Goal: Ask a question: Seek information or help from site administrators or community

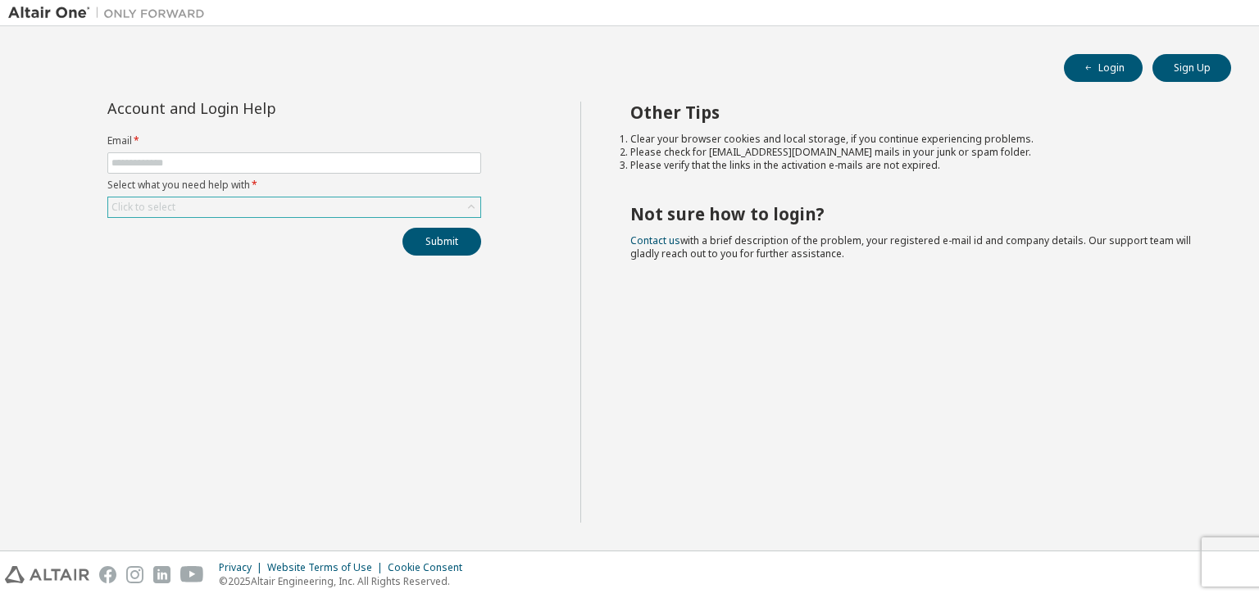
click at [470, 211] on icon at bounding box center [471, 207] width 16 height 16
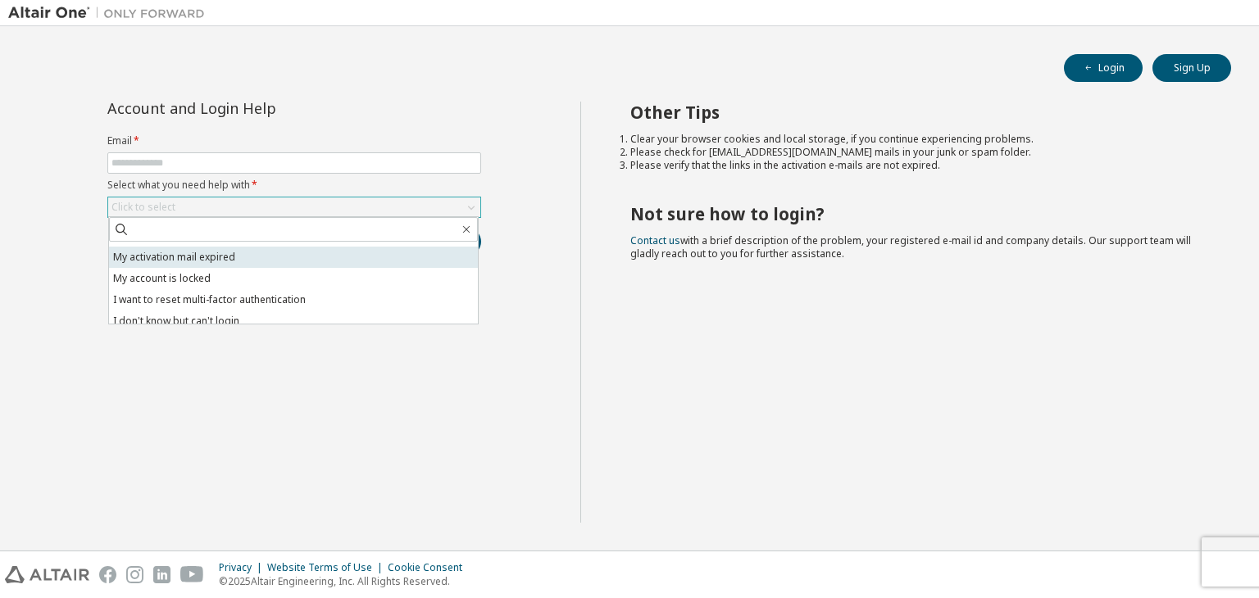
scroll to position [46, 0]
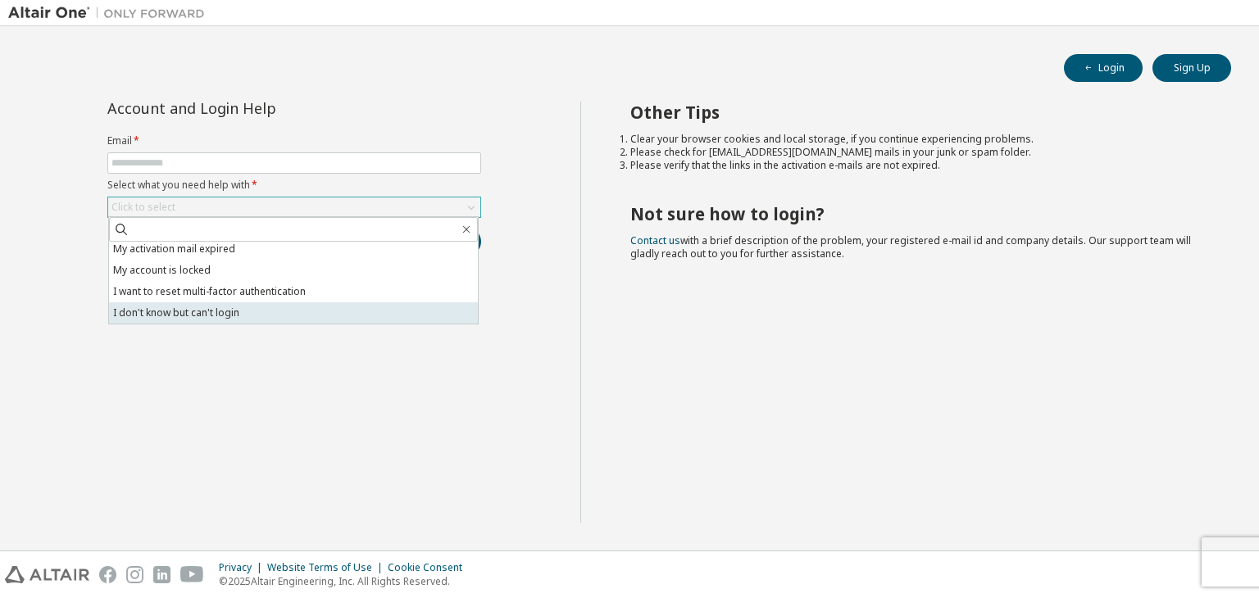
click at [282, 322] on li "I don't know but can't login" at bounding box center [293, 312] width 369 height 21
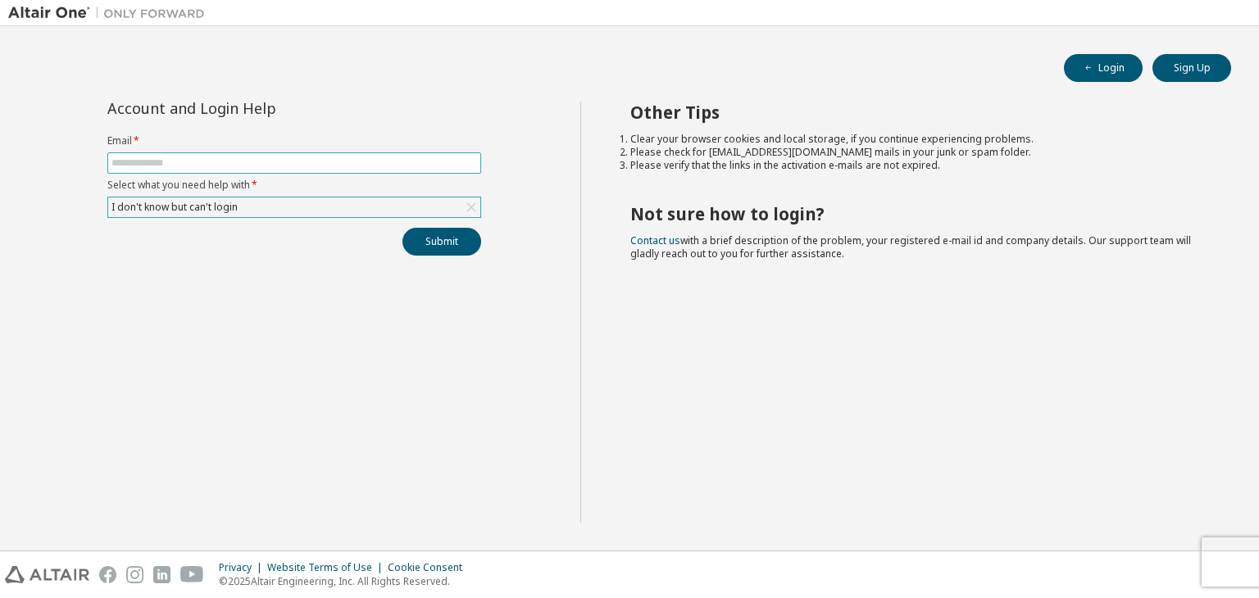
click at [188, 163] on input "text" at bounding box center [293, 163] width 365 height 13
type input "**********"
click at [447, 240] on button "Submit" at bounding box center [441, 242] width 79 height 28
